Goal: Navigation & Orientation: Find specific page/section

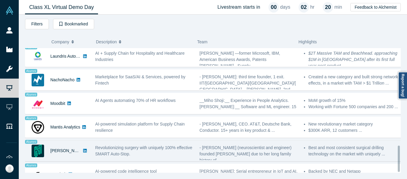
scroll to position [464, 0]
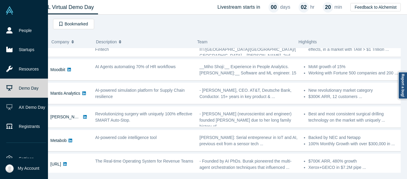
drag, startPoint x: 182, startPoint y: 136, endPoint x: 12, endPoint y: 138, distance: 170.8
click at [11, 138] on div "People Startups Resources Demo Day AX Demo Day Registrants Settings Dashboard E…" at bounding box center [26, 91] width 52 height 141
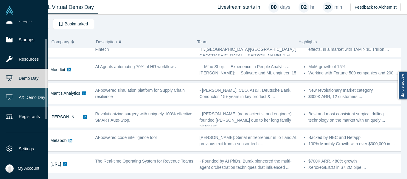
scroll to position [0, 0]
